Goal: Navigation & Orientation: Go to known website

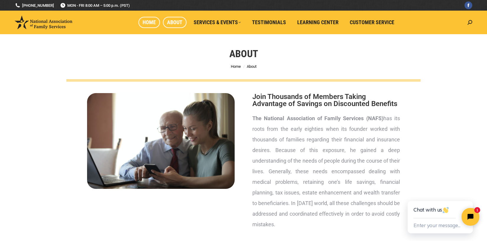
click at [149, 22] on span "Home" at bounding box center [148, 22] width 13 height 6
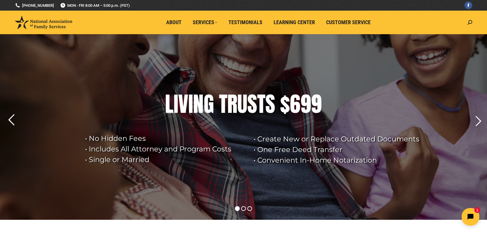
click at [10, 119] on rs-arrow at bounding box center [11, 120] width 15 height 15
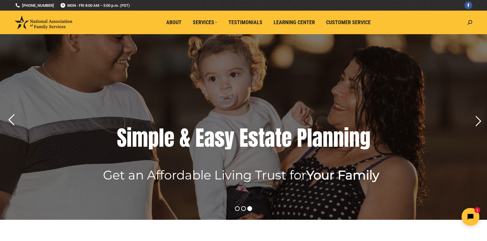
click at [10, 120] on rs-arrow at bounding box center [11, 120] width 15 height 15
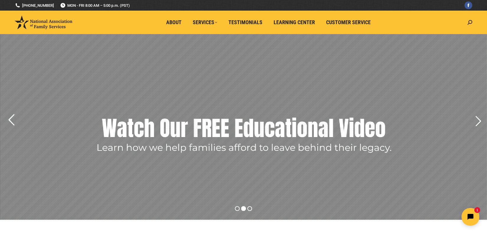
click at [11, 119] on rs-arrow at bounding box center [11, 120] width 15 height 15
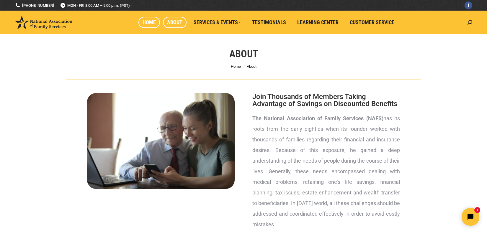
click at [151, 21] on span "Home" at bounding box center [148, 22] width 13 height 6
